Goal: Navigation & Orientation: Find specific page/section

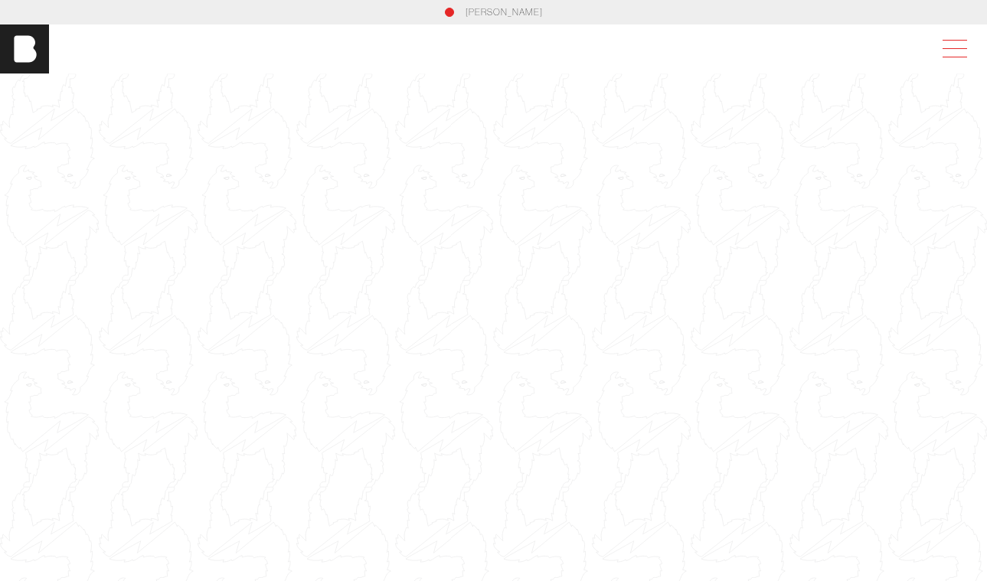
click at [955, 57] on span at bounding box center [951, 49] width 35 height 28
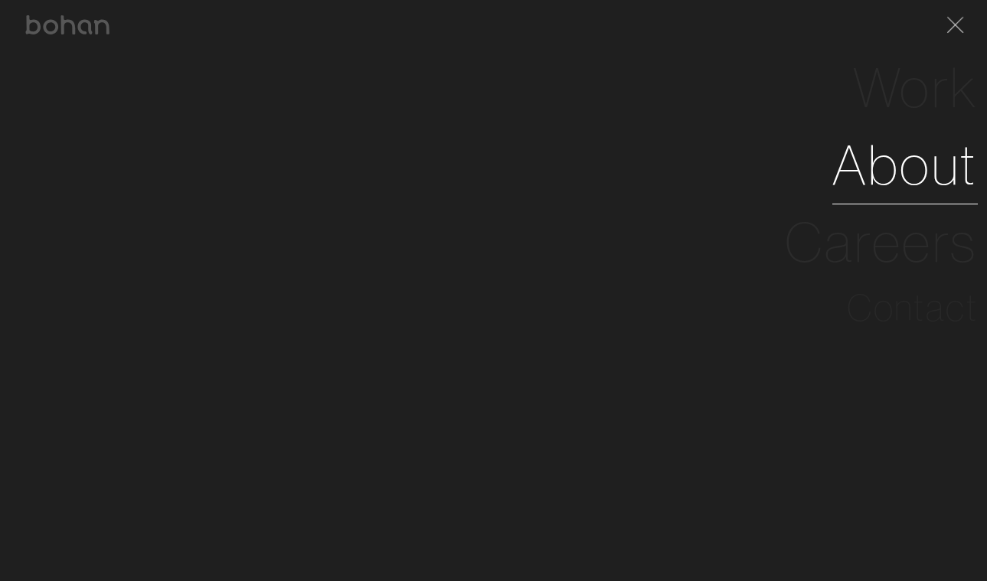
click at [915, 158] on link "About" at bounding box center [904, 164] width 145 height 77
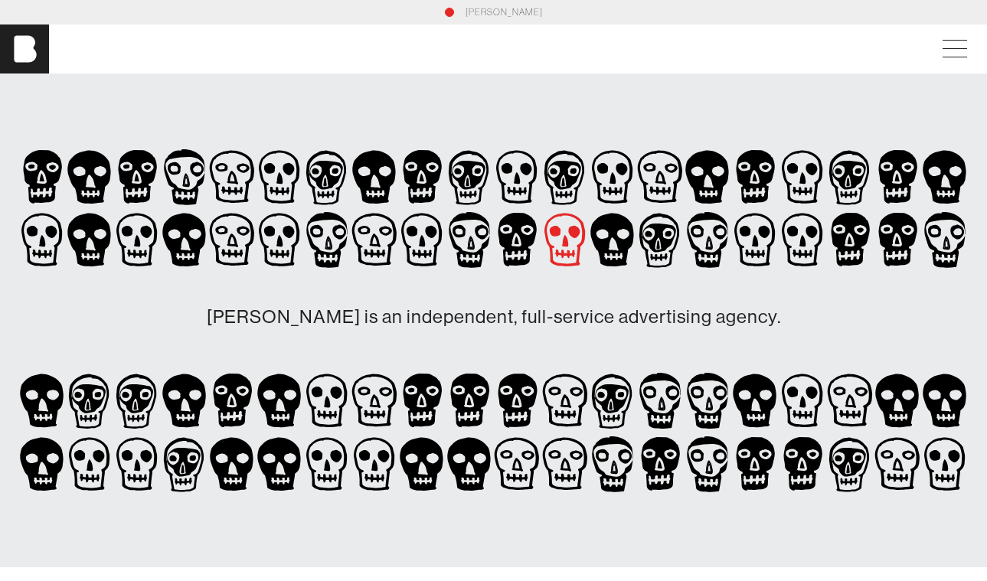
click at [561, 230] on icon at bounding box center [564, 239] width 47 height 63
click at [952, 51] on span at bounding box center [951, 49] width 35 height 28
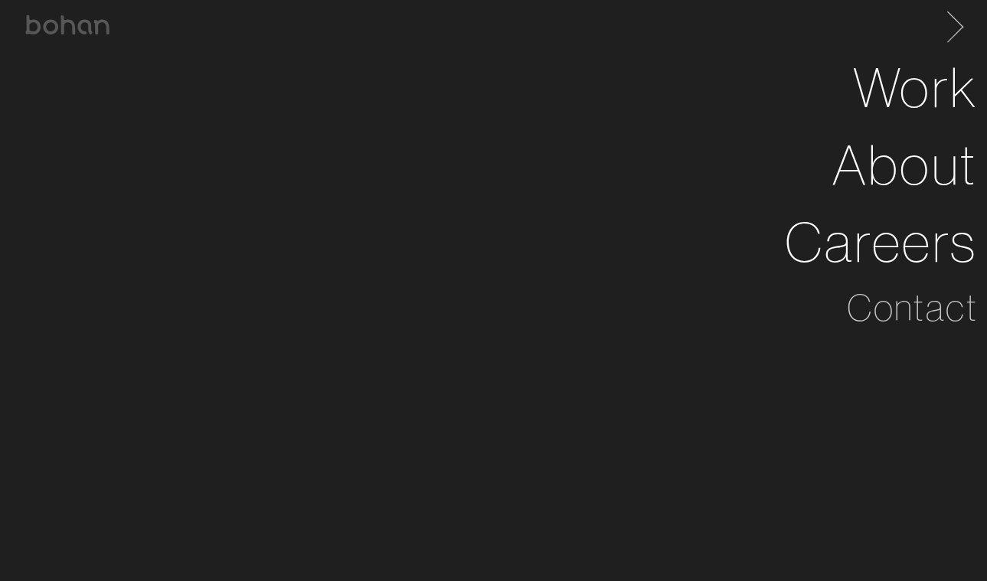
click at [954, 27] on span at bounding box center [951, 24] width 31 height 24
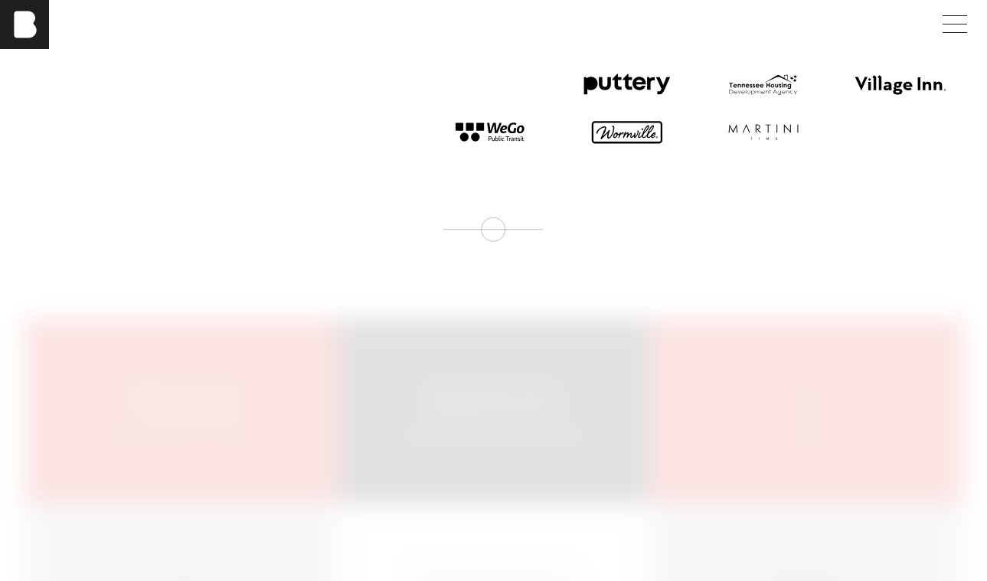
scroll to position [1495, 0]
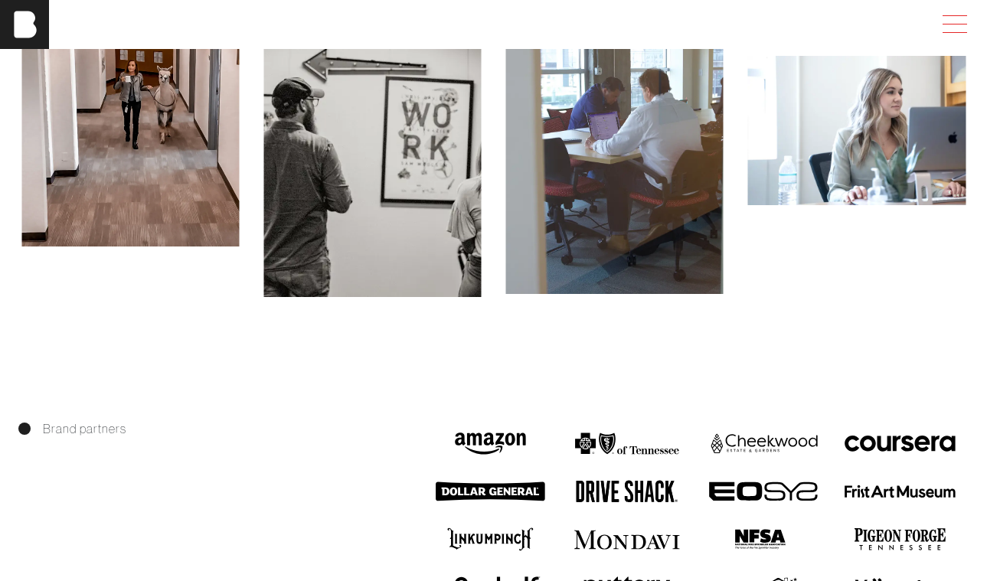
click at [949, 26] on span at bounding box center [951, 25] width 35 height 28
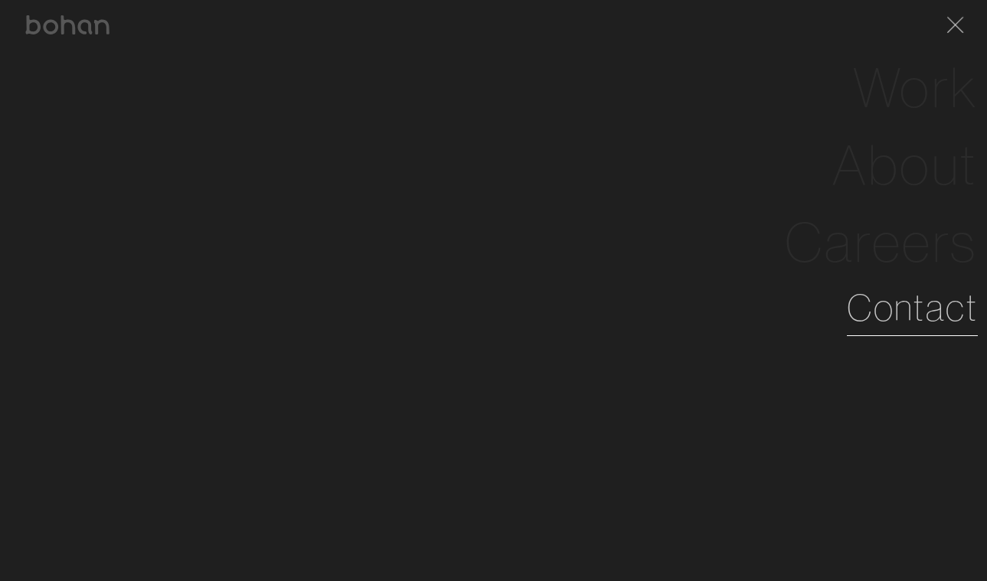
click at [887, 292] on link "Contact" at bounding box center [911, 307] width 131 height 55
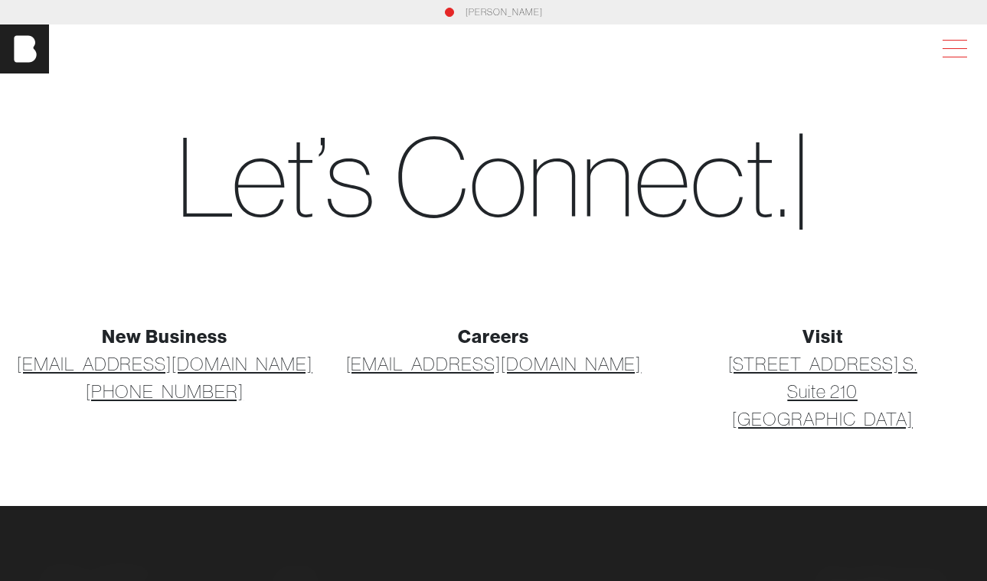
click at [942, 42] on span at bounding box center [951, 49] width 35 height 28
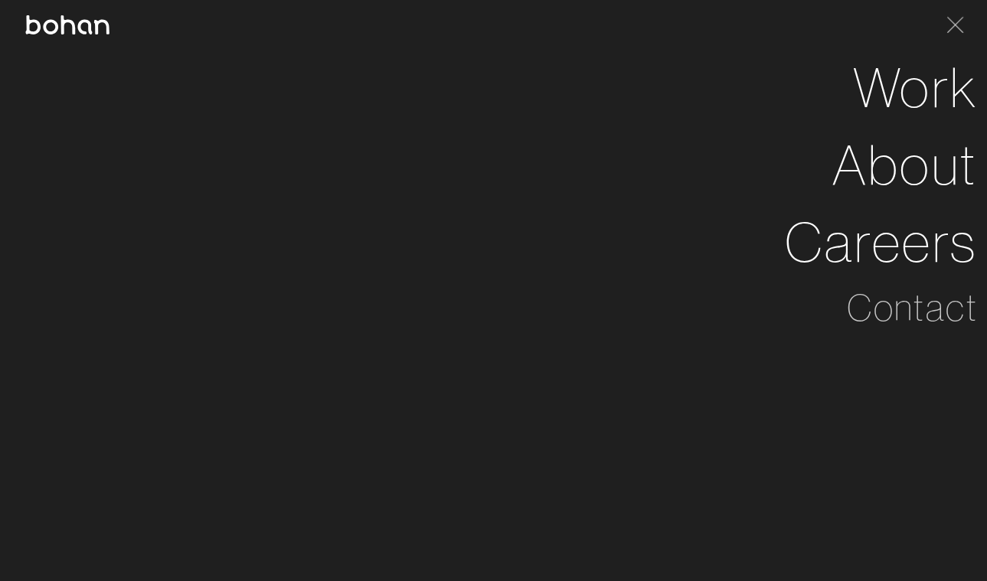
click at [88, 32] on img at bounding box center [67, 24] width 86 height 19
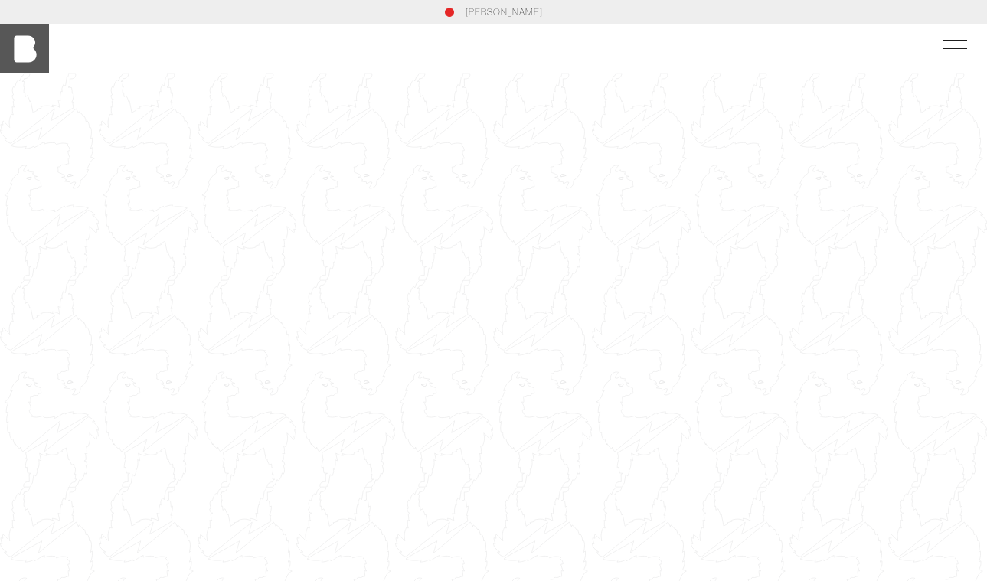
click at [21, 59] on img at bounding box center [24, 48] width 49 height 49
click at [38, 47] on img at bounding box center [24, 48] width 49 height 49
click at [951, 43] on span at bounding box center [951, 49] width 35 height 28
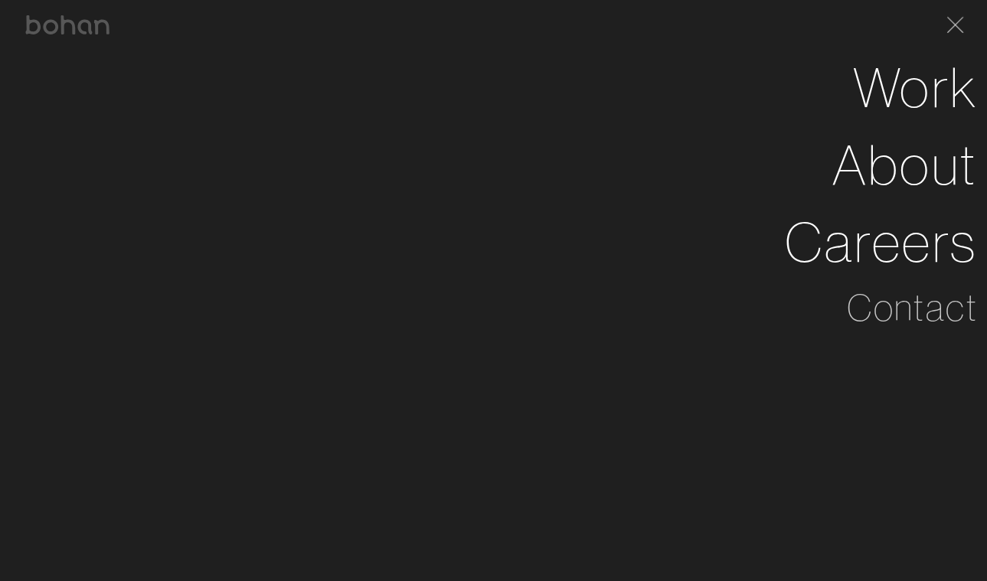
click at [92, 36] on div "[PERSON_NAME]" at bounding box center [493, 24] width 968 height 49
click at [88, 30] on img at bounding box center [67, 24] width 86 height 19
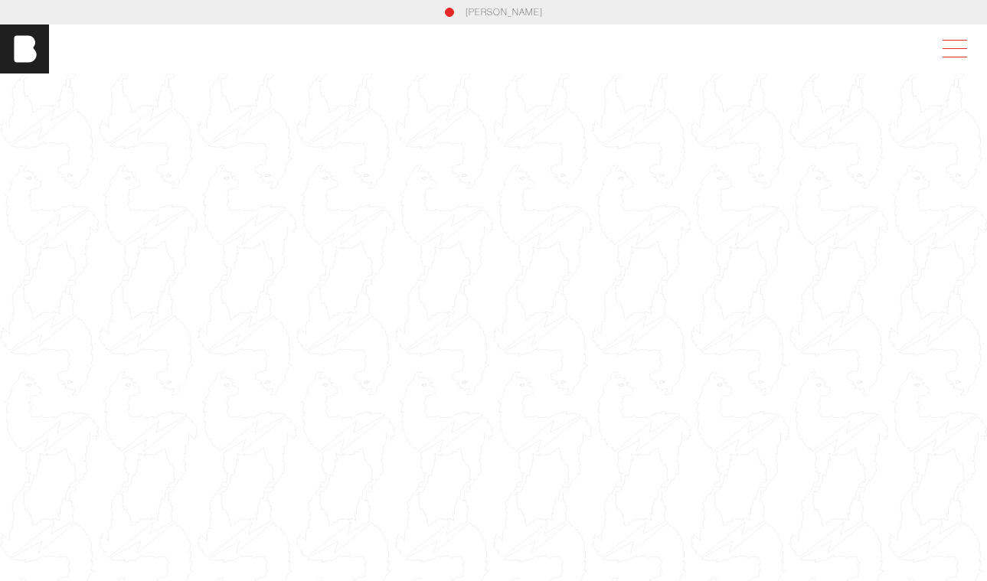
click at [957, 47] on span at bounding box center [951, 49] width 35 height 28
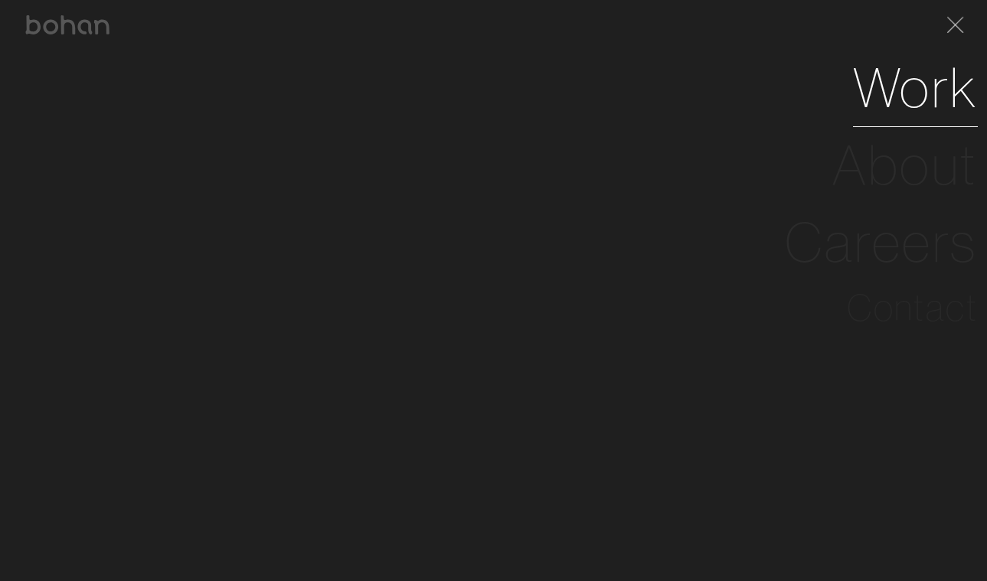
click at [896, 88] on link "Work" at bounding box center [915, 87] width 125 height 77
